Goal: Information Seeking & Learning: Compare options

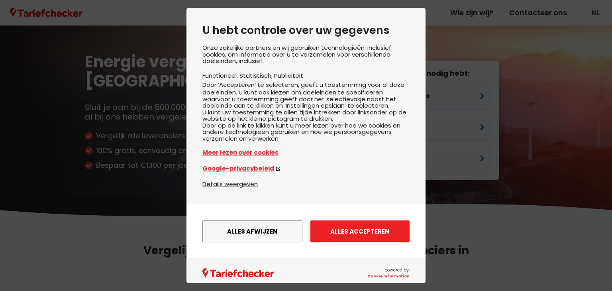
click at [359, 235] on button "Alles accepteren" at bounding box center [359, 231] width 99 height 22
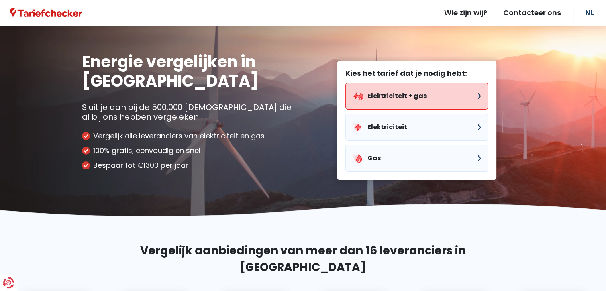
click at [414, 86] on button "Elektriciteit + gas" at bounding box center [416, 95] width 143 height 27
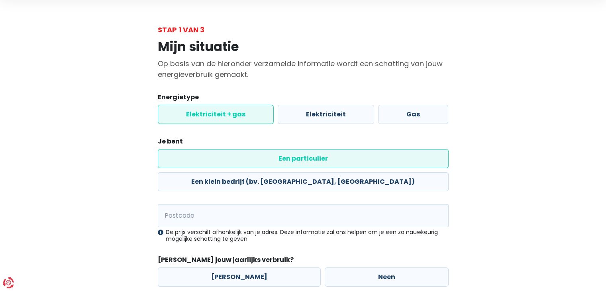
scroll to position [27, 0]
click at [215, 204] on input "Postcode" at bounding box center [303, 215] width 291 height 23
type input "2070"
click at [499, 190] on div "Mijn situatie Op basis van de hieronder verzamelde informatie wordt een schatti…" at bounding box center [303, 178] width 454 height 287
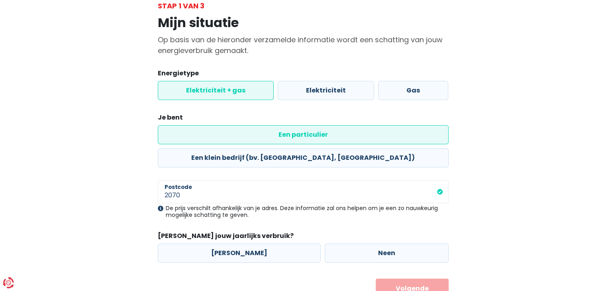
scroll to position [61, 0]
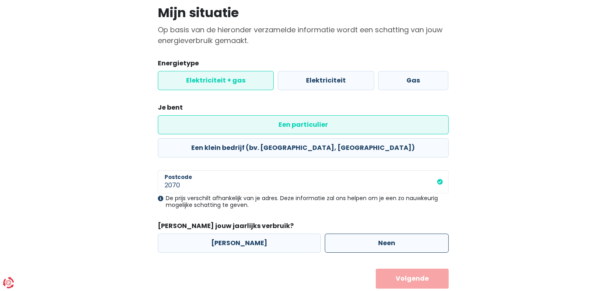
click at [375, 233] on label "Neen" at bounding box center [387, 242] width 124 height 19
click at [375, 233] on input "Neen" at bounding box center [387, 242] width 124 height 19
radio input "true"
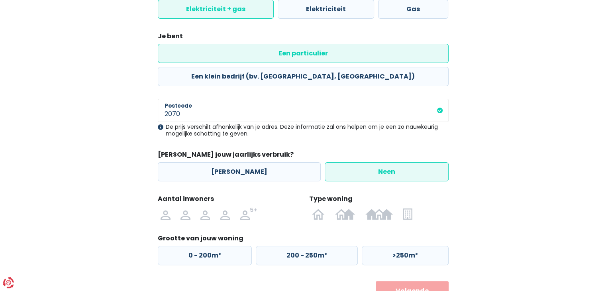
scroll to position [145, 0]
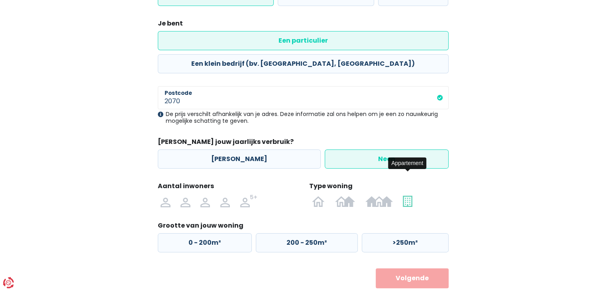
click at [408, 194] on img at bounding box center [407, 200] width 9 height 13
click at [408, 194] on input "radio" at bounding box center [408, 200] width 20 height 13
radio input "true"
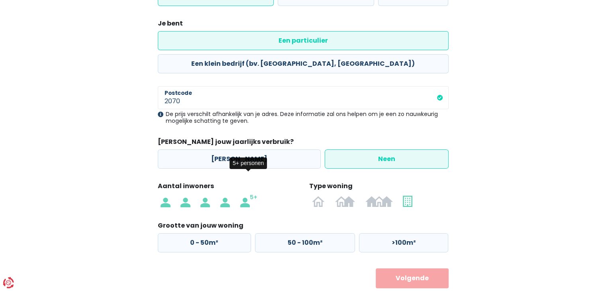
click at [247, 194] on img at bounding box center [249, 200] width 18 height 13
click at [247, 194] on input "radio" at bounding box center [248, 200] width 27 height 13
radio input "true"
click at [419, 233] on label ">100m²" at bounding box center [403, 242] width 89 height 19
click at [419, 233] on input ">100m²" at bounding box center [403, 242] width 89 height 19
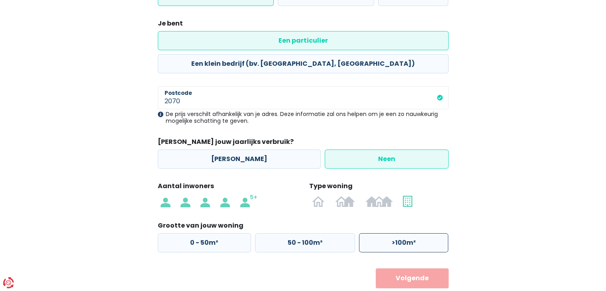
radio input "true"
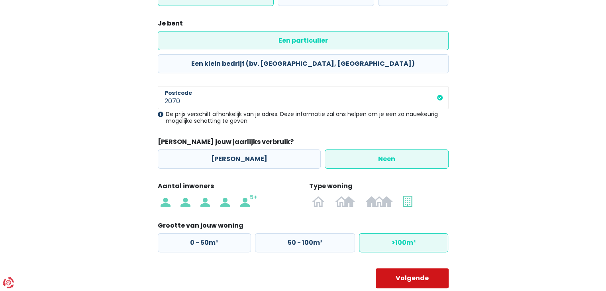
click at [415, 268] on button "Volgende" at bounding box center [412, 278] width 73 height 20
select select
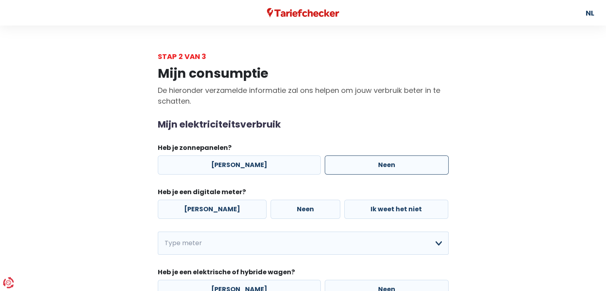
click at [386, 167] on label "Neen" at bounding box center [387, 164] width 124 height 19
click at [386, 167] on input "Neen" at bounding box center [387, 164] width 124 height 19
radio input "true"
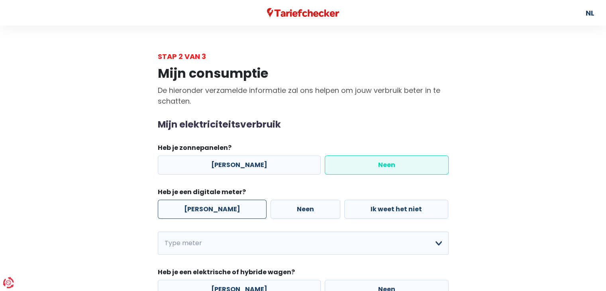
click at [188, 209] on label "[PERSON_NAME]" at bounding box center [212, 209] width 109 height 19
click at [188, 209] on input "[PERSON_NAME]" at bounding box center [212, 209] width 109 height 19
radio input "true"
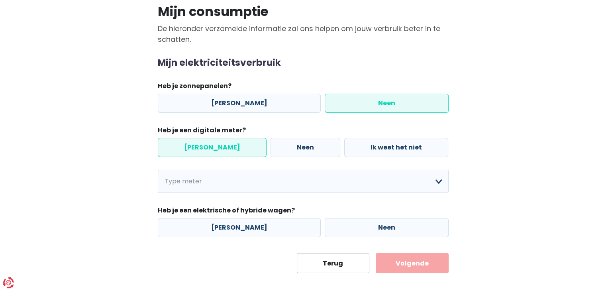
scroll to position [70, 0]
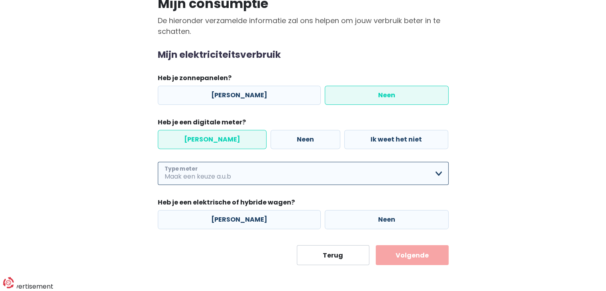
click at [443, 173] on select "Enkelvoudig Tweevoudig Enkelvoudig + uitsluitend nachttarief Tweevoudig + uitsl…" at bounding box center [303, 173] width 291 height 23
click at [158, 162] on select "Enkelvoudig Tweevoudig Enkelvoudig + uitsluitend nachttarief Tweevoudig + uitsl…" at bounding box center [303, 173] width 291 height 23
select select "day_single_rate"
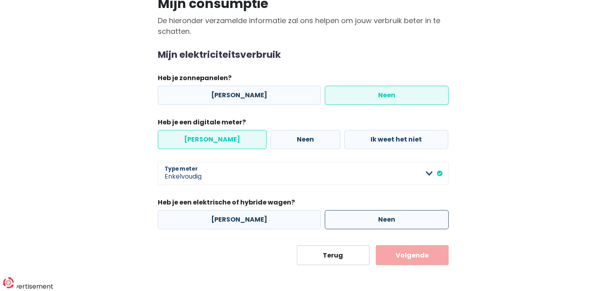
click at [388, 222] on label "Neen" at bounding box center [387, 219] width 124 height 19
click at [388, 222] on input "Neen" at bounding box center [387, 219] width 124 height 19
radio input "true"
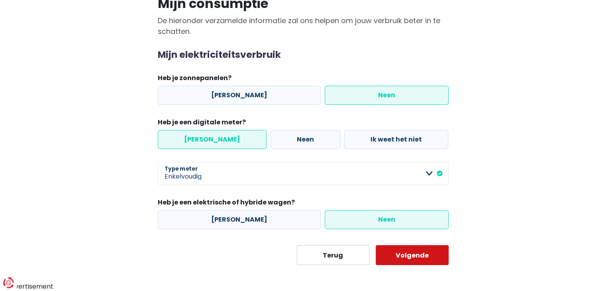
click at [420, 254] on button "Volgende" at bounding box center [412, 255] width 73 height 20
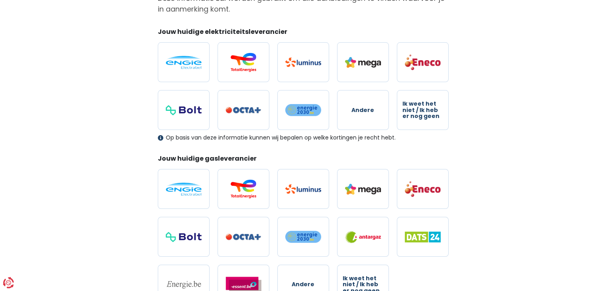
scroll to position [93, 0]
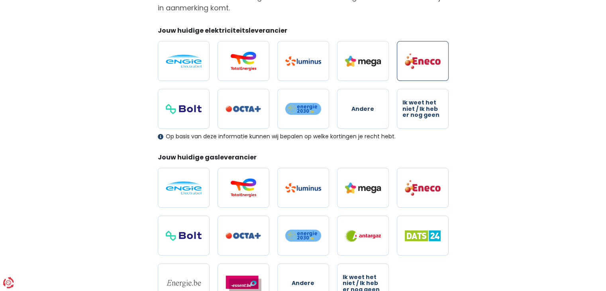
click at [423, 54] on img at bounding box center [423, 61] width 36 height 17
click at [423, 54] on input "radio" at bounding box center [423, 61] width 52 height 40
radio input "true"
click at [420, 188] on img at bounding box center [423, 187] width 36 height 17
click at [420, 188] on input "radio" at bounding box center [423, 188] width 52 height 40
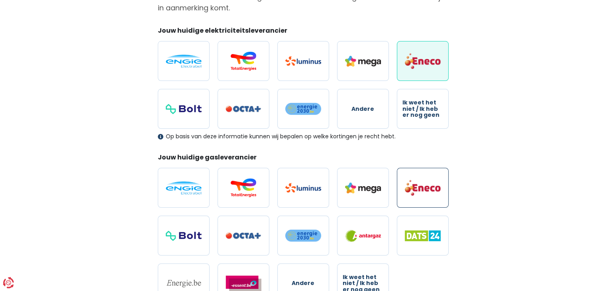
radio input "true"
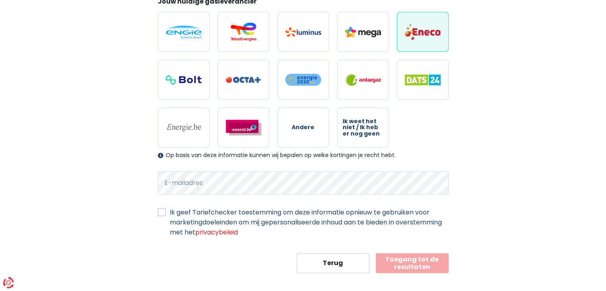
scroll to position [256, 0]
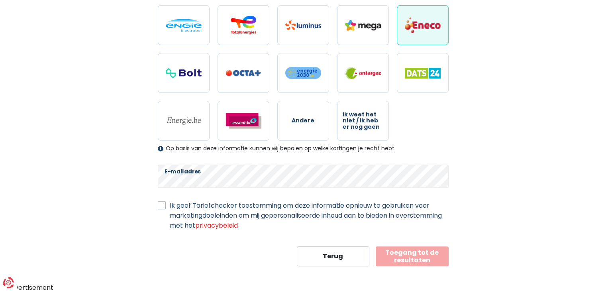
click at [170, 203] on label "Ik geef Tariefchecker toestemming om deze informatie opnieuw te gebruiken voor …" at bounding box center [309, 215] width 279 height 30
click at [161, 203] on input "Ik geef Tariefchecker toestemming om deze informatie opnieuw te gebruiken voor …" at bounding box center [162, 204] width 8 height 8
checkbox input "true"
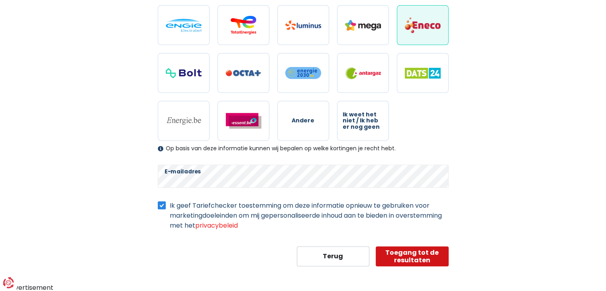
click at [420, 257] on button "Toegang tot de resultaten" at bounding box center [412, 256] width 73 height 20
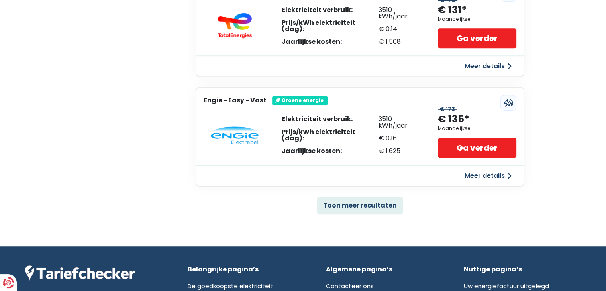
scroll to position [524, 0]
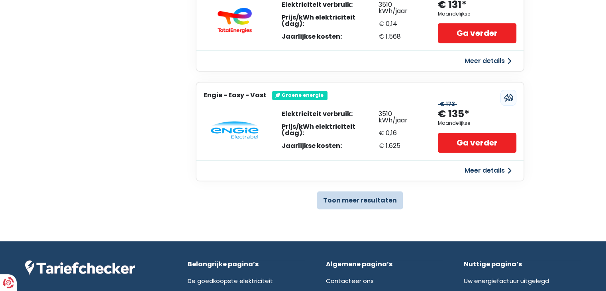
drag, startPoint x: 385, startPoint y: 198, endPoint x: 391, endPoint y: 195, distance: 6.8
click at [391, 195] on button "Toon meer resultaten" at bounding box center [360, 200] width 86 height 18
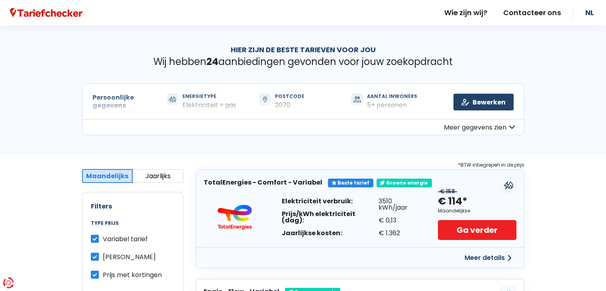
scroll to position [19, 0]
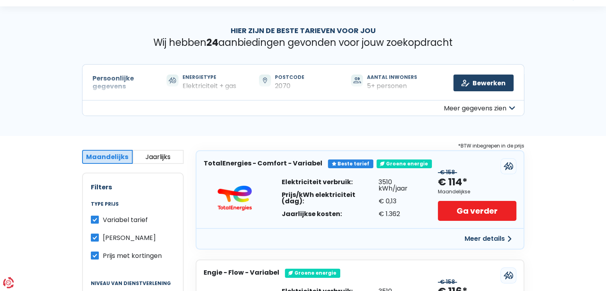
click at [500, 108] on button "Meer gegevens zien" at bounding box center [303, 108] width 442 height 16
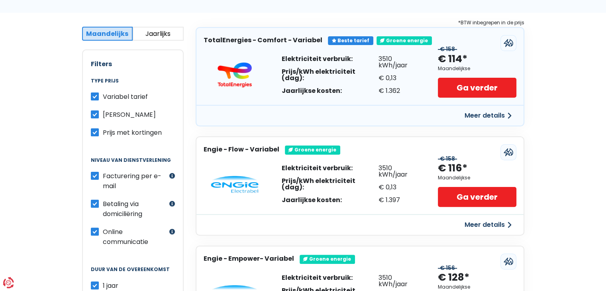
scroll to position [170, 0]
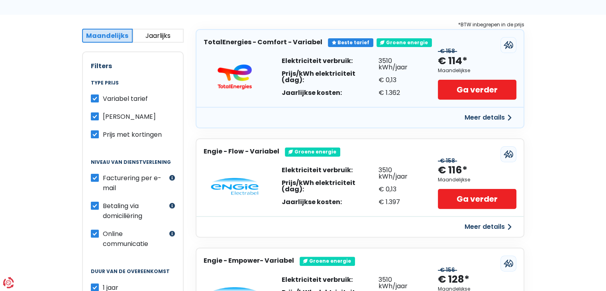
drag, startPoint x: 602, startPoint y: 55, endPoint x: 574, endPoint y: 111, distance: 62.9
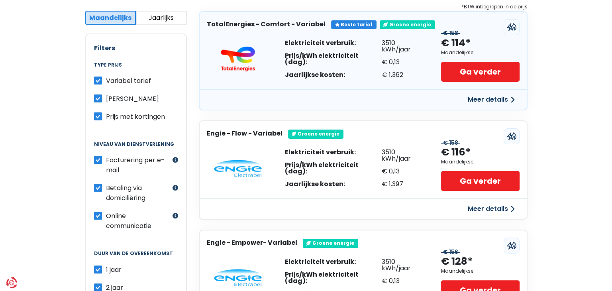
scroll to position [190, 0]
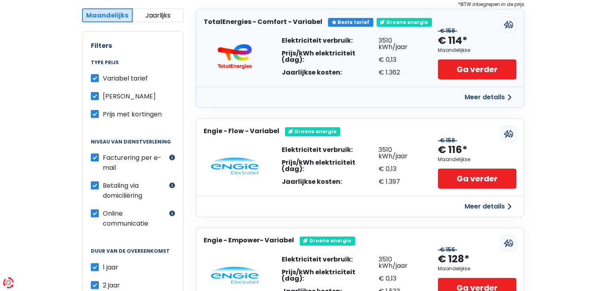
click at [497, 92] on button "Meer details" at bounding box center [488, 97] width 57 height 14
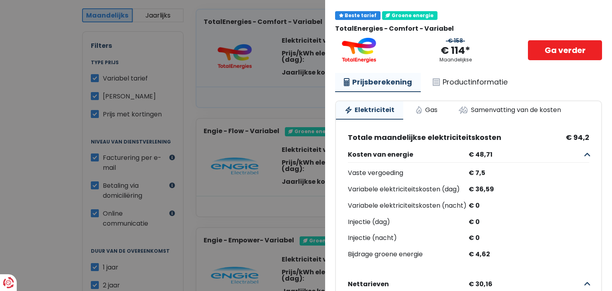
scroll to position [0, 0]
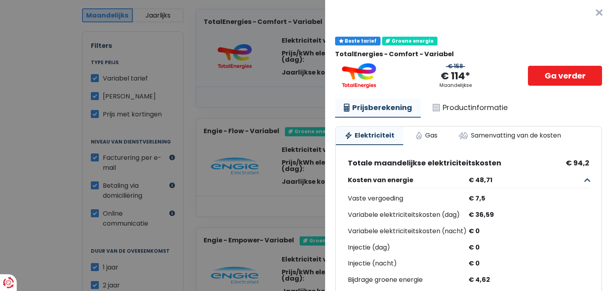
click at [186, 5] on Variabel "Plus de détails - TotalEnergies × Beste tarief Groene energie TotalEnergies - C…" at bounding box center [306, 145] width 612 height 291
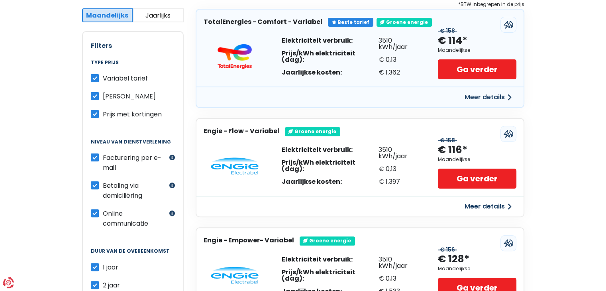
click at [494, 92] on button "Meer details" at bounding box center [488, 97] width 57 height 14
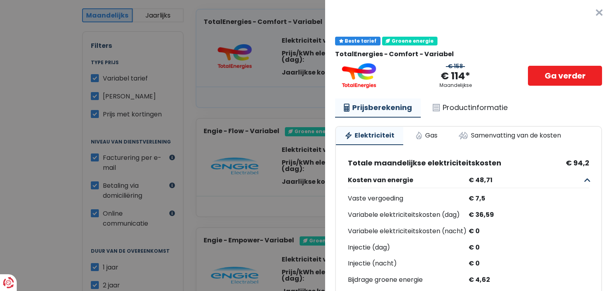
click at [237, 104] on Variabel "Plus de détails - TotalEnergies × Beste tarief Groene energie TotalEnergies - C…" at bounding box center [306, 145] width 612 height 291
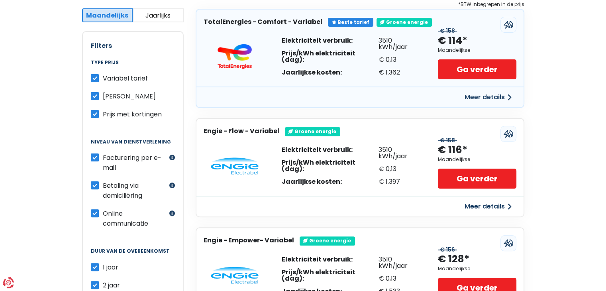
click at [476, 104] on div "Meer details" at bounding box center [359, 96] width 327 height 21
click at [478, 101] on button "Meer details" at bounding box center [488, 97] width 57 height 14
